Goal: Navigation & Orientation: Find specific page/section

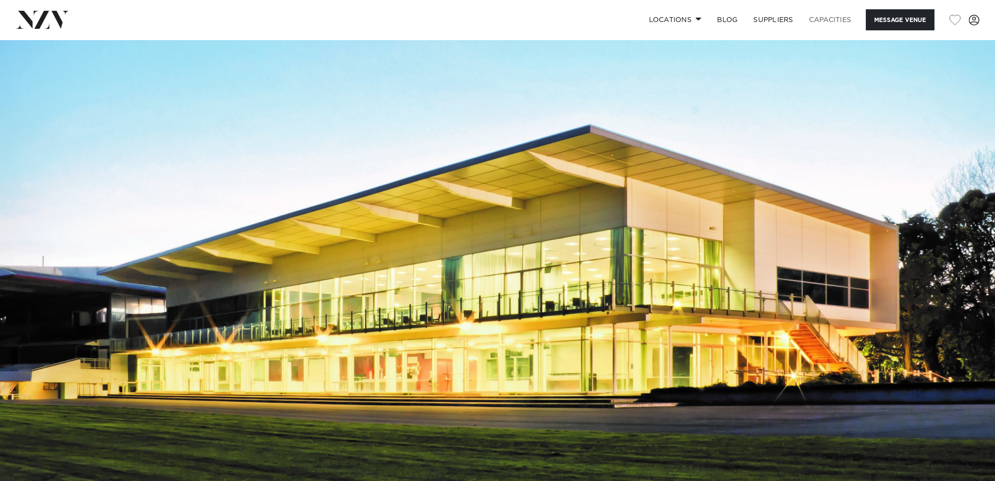
click at [815, 21] on link "Capacities" at bounding box center [830, 19] width 58 height 21
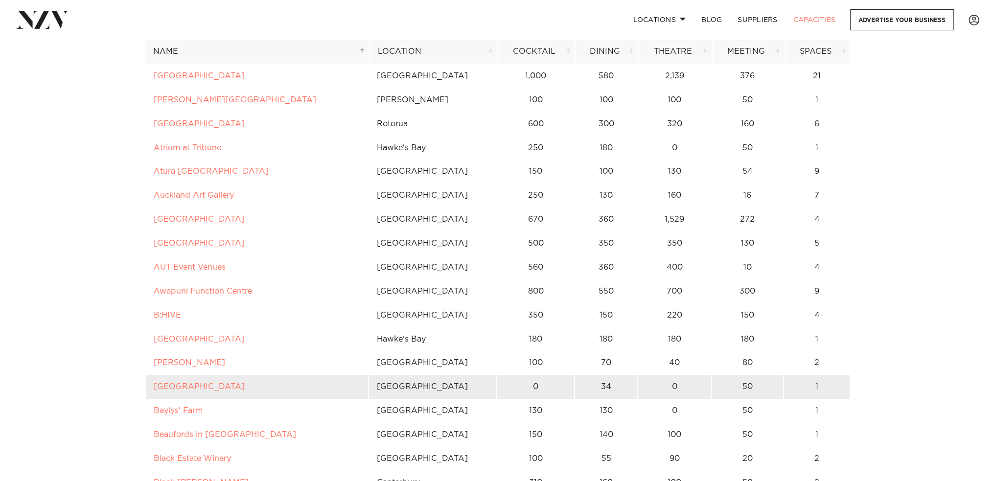
scroll to position [49, 0]
